Goal: Check status

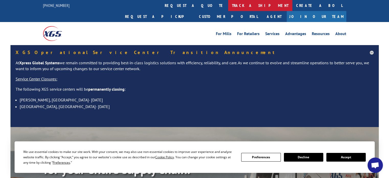
click at [228, 6] on link "track a shipment" at bounding box center [260, 5] width 64 height 11
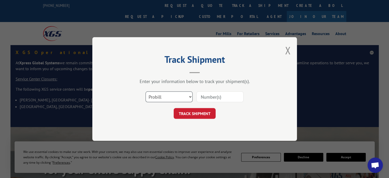
click at [190, 96] on select "Select category... Probill BOL PO" at bounding box center [168, 96] width 47 height 11
select select "bol"
click at [145, 91] on select "Select category... Probill BOL PO" at bounding box center [168, 96] width 47 height 11
click at [208, 96] on input at bounding box center [219, 96] width 47 height 11
type input "3364023"
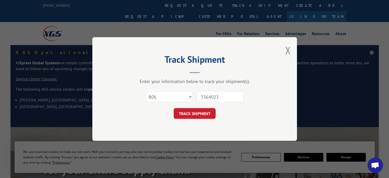
click button "TRACK SHIPMENT" at bounding box center [195, 113] width 42 height 11
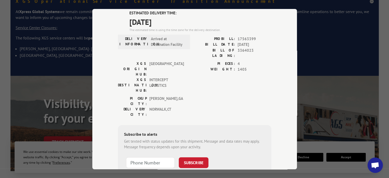
scroll to position [102, 0]
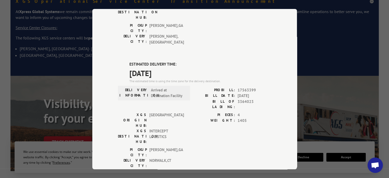
click at [349, 32] on div "Track Shipment DELIVERED DELIVERY INFORMATION: [DATE] 08:40 am [PERSON_NAME] PR…" at bounding box center [194, 89] width 389 height 178
